Goal: Book appointment/travel/reservation

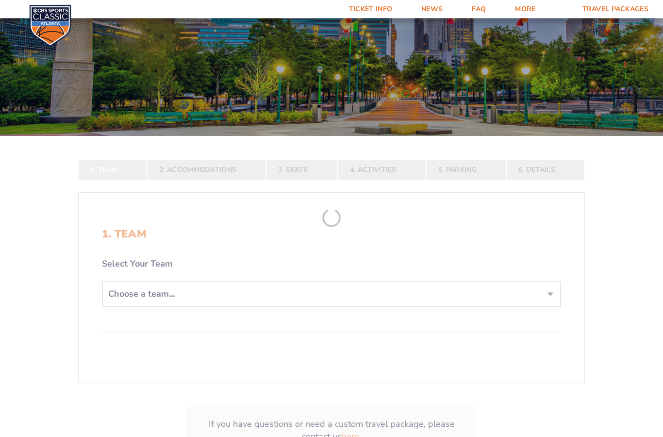
scroll to position [134, 0]
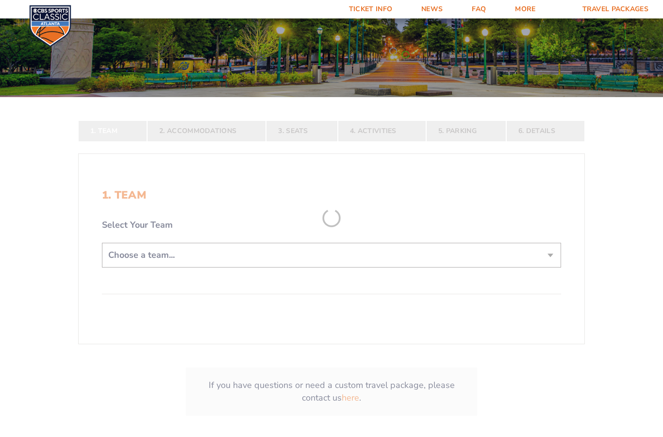
click at [548, 273] on form "[US_STATE] [US_STATE] Travel Package [US_STATE][GEOGRAPHIC_DATA] [US_STATE] Sta…" at bounding box center [331, 164] width 663 height 596
click at [545, 274] on form "[US_STATE] [US_STATE] Travel Package [US_STATE][GEOGRAPHIC_DATA] [US_STATE] Sta…" at bounding box center [331, 164] width 663 height 596
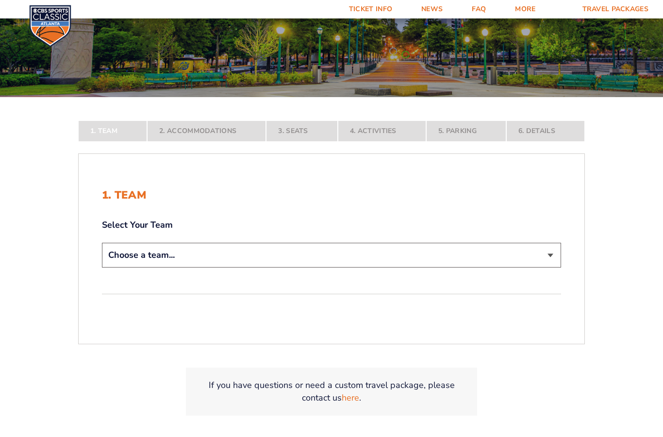
click at [547, 268] on select "Choose a team... [US_STATE] Wildcats [US_STATE] State Buckeyes [US_STATE] Tar H…" at bounding box center [331, 255] width 459 height 25
select select "12956"
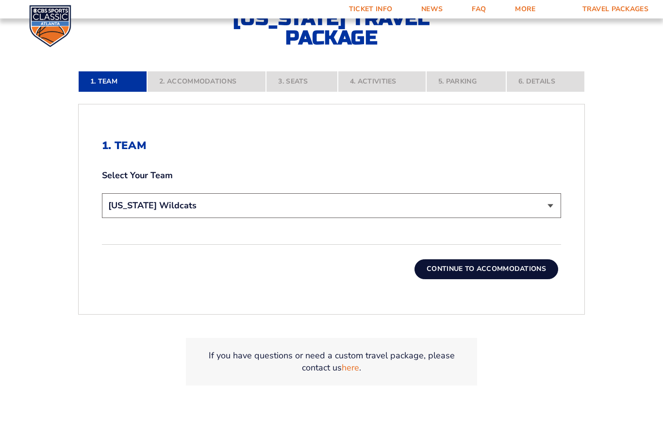
scroll to position [267, 0]
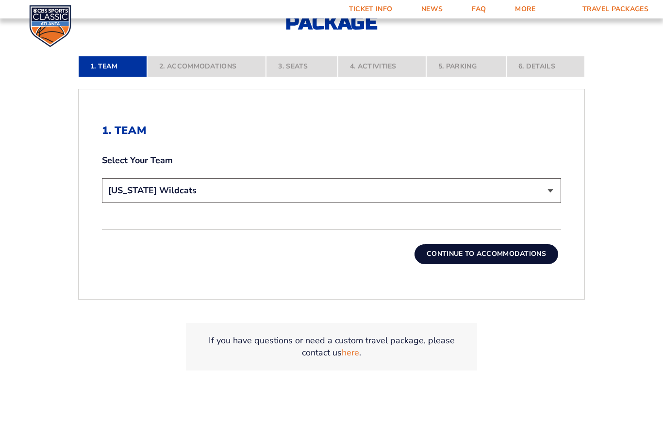
click at [531, 264] on button "Continue To Accommodations" at bounding box center [487, 253] width 144 height 19
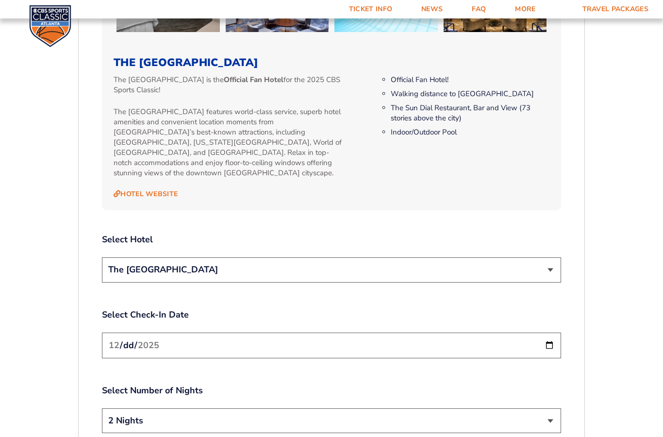
scroll to position [1063, 0]
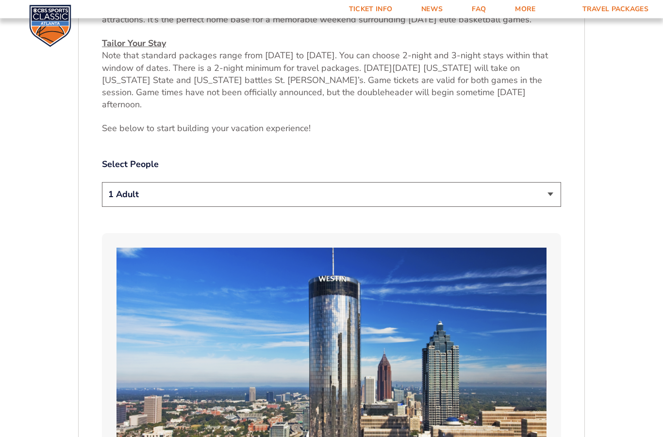
click at [549, 203] on select "1 Adult 2 Adults 3 Adults 4 Adults 2 Adults + 1 Child 2 Adults + 2 Children 2 A…" at bounding box center [331, 195] width 459 height 25
select select "2 Adults"
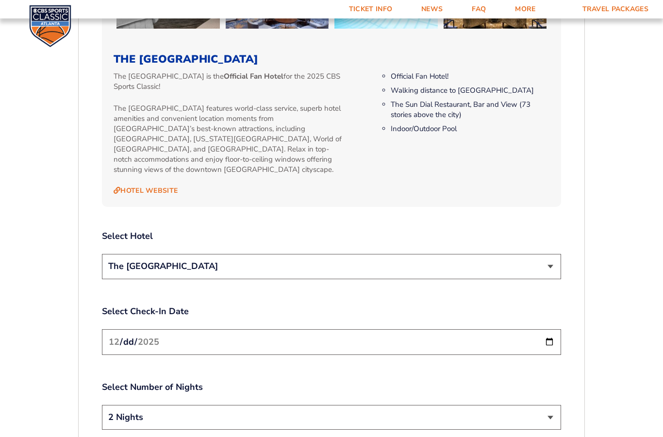
scroll to position [1032, 0]
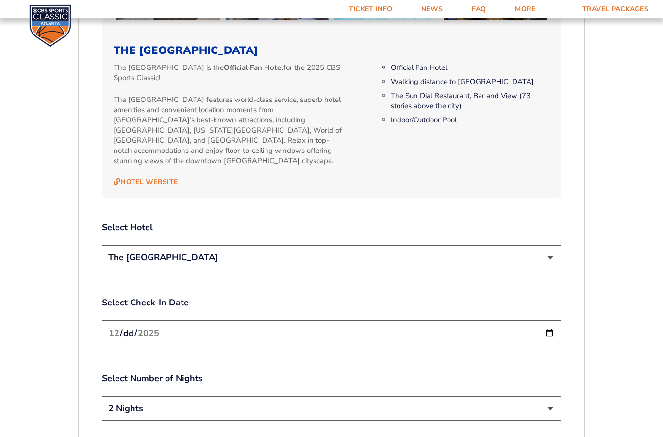
click at [553, 254] on select "The [GEOGRAPHIC_DATA]" at bounding box center [331, 258] width 459 height 25
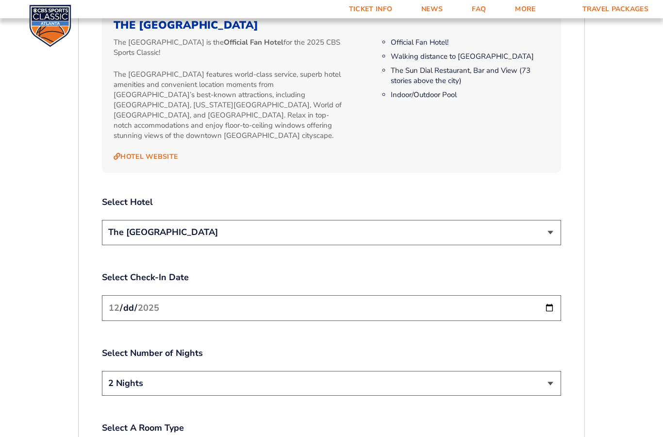
click at [141, 301] on input "[DATE]" at bounding box center [331, 309] width 459 height 26
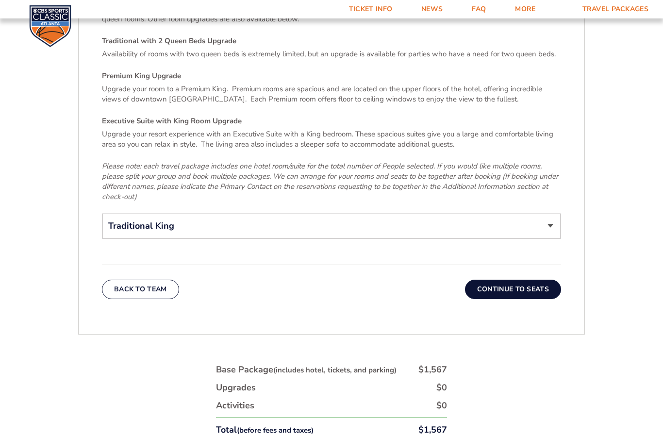
scroll to position [1531, 0]
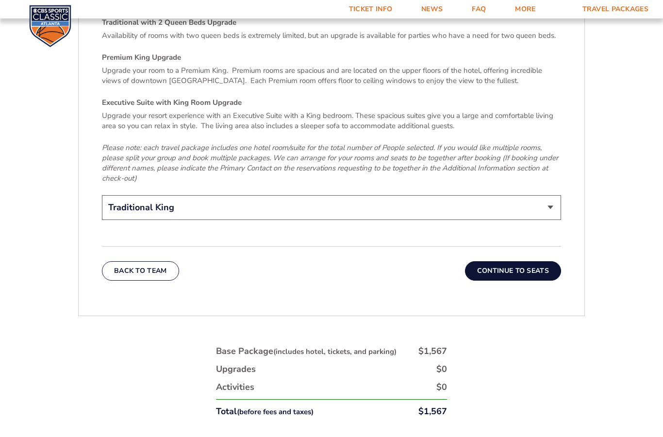
click at [554, 200] on select "Traditional King Traditional with 2 Queen Beds Upgrade (+$95 per night) Premium…" at bounding box center [331, 207] width 459 height 25
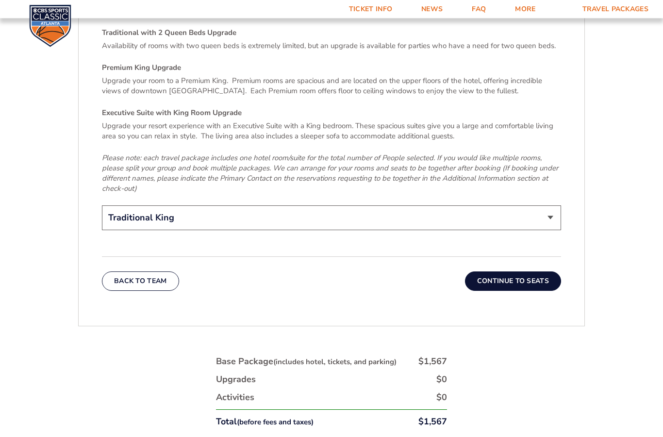
scroll to position [1521, 0]
click at [549, 213] on select "Traditional King Traditional with 2 Queen Beds Upgrade (+$95 per night) Premium…" at bounding box center [331, 217] width 459 height 25
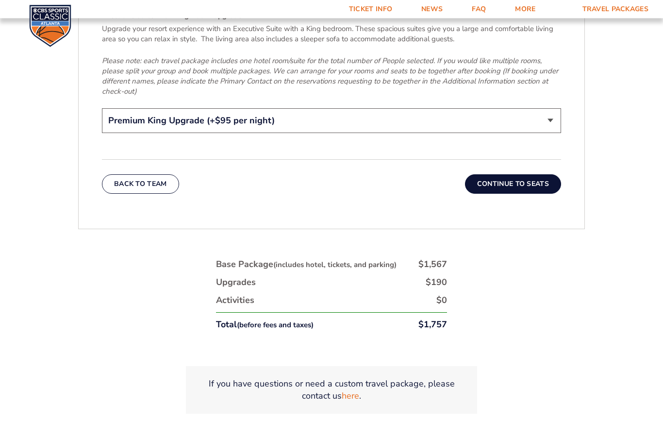
scroll to position [1576, 0]
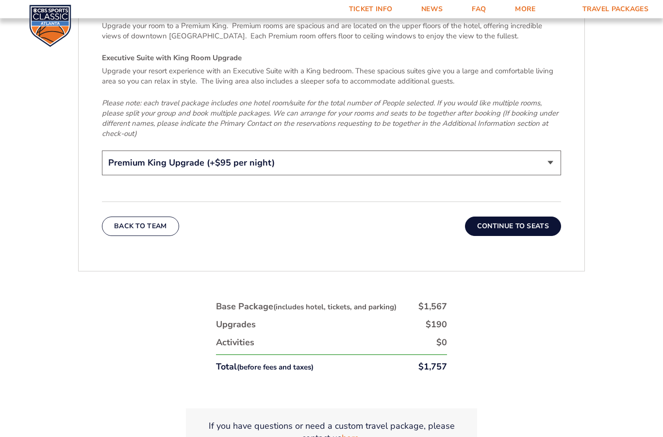
click at [555, 155] on select "Traditional King Traditional with 2 Queen Beds Upgrade (+$95 per night) Premium…" at bounding box center [331, 163] width 459 height 25
select select "Traditional King"
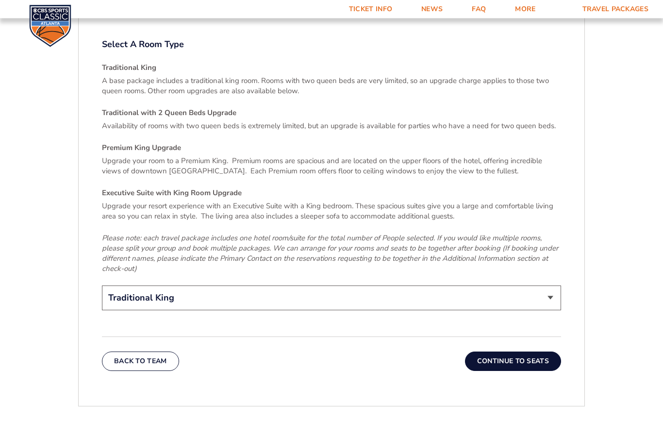
scroll to position [1434, 0]
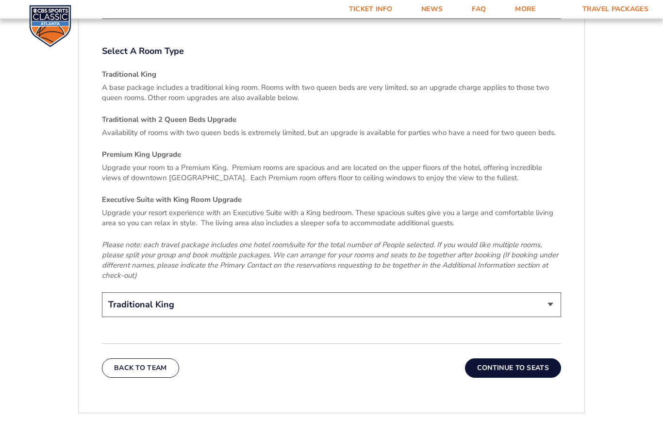
click at [532, 363] on button "Continue To Seats" at bounding box center [513, 367] width 96 height 19
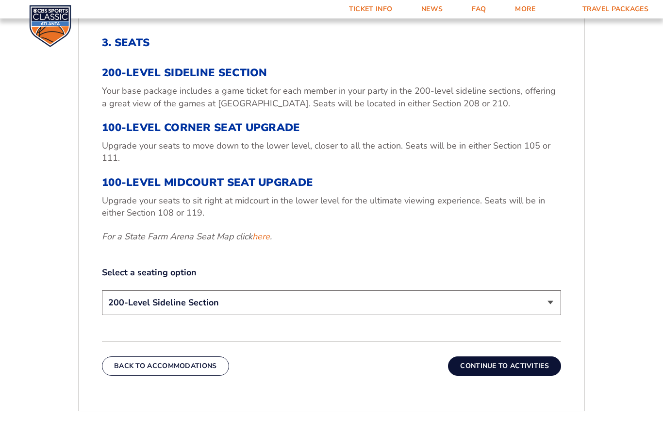
scroll to position [336, 0]
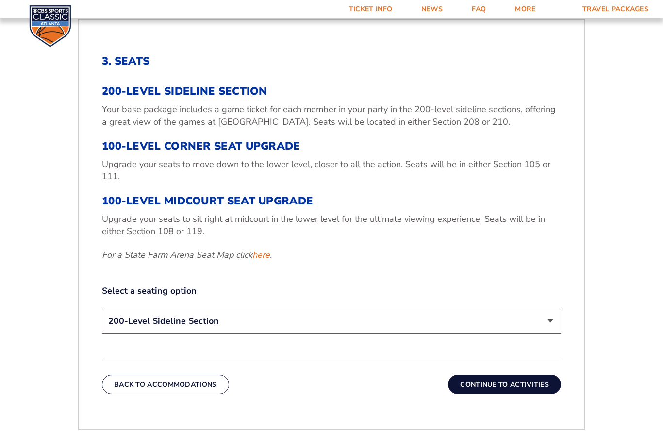
click at [544, 334] on select "200-Level Sideline Section 100-Level Corner Seat Upgrade (+$120 per person) 100…" at bounding box center [331, 321] width 459 height 25
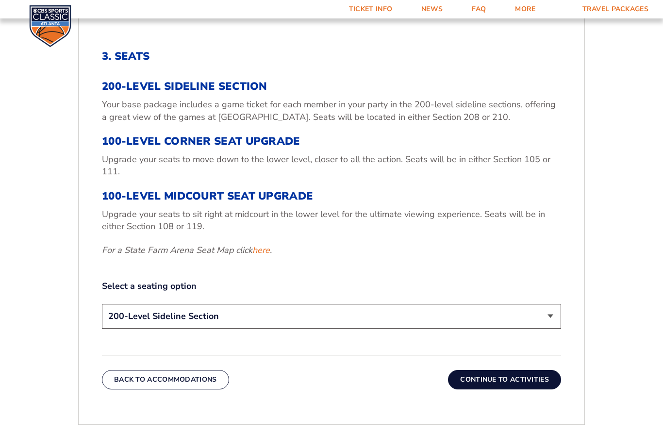
scroll to position [359, 0]
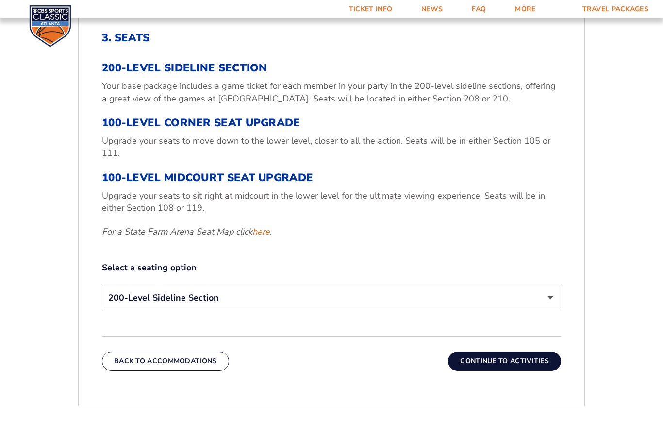
click at [550, 310] on select "200-Level Sideline Section 100-Level Corner Seat Upgrade (+$120 per person) 100…" at bounding box center [331, 298] width 459 height 25
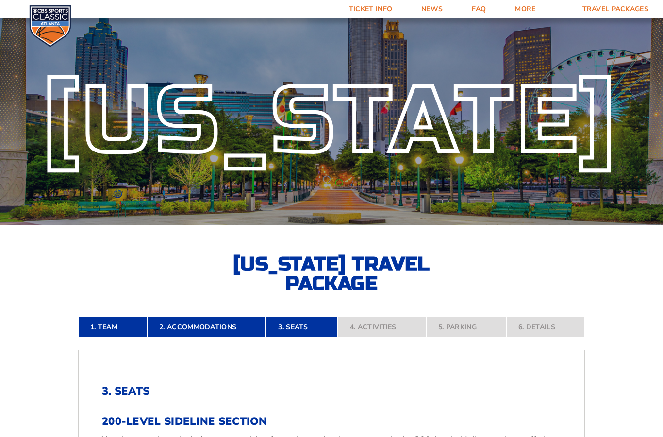
scroll to position [0, 0]
